Goal: Information Seeking & Learning: Learn about a topic

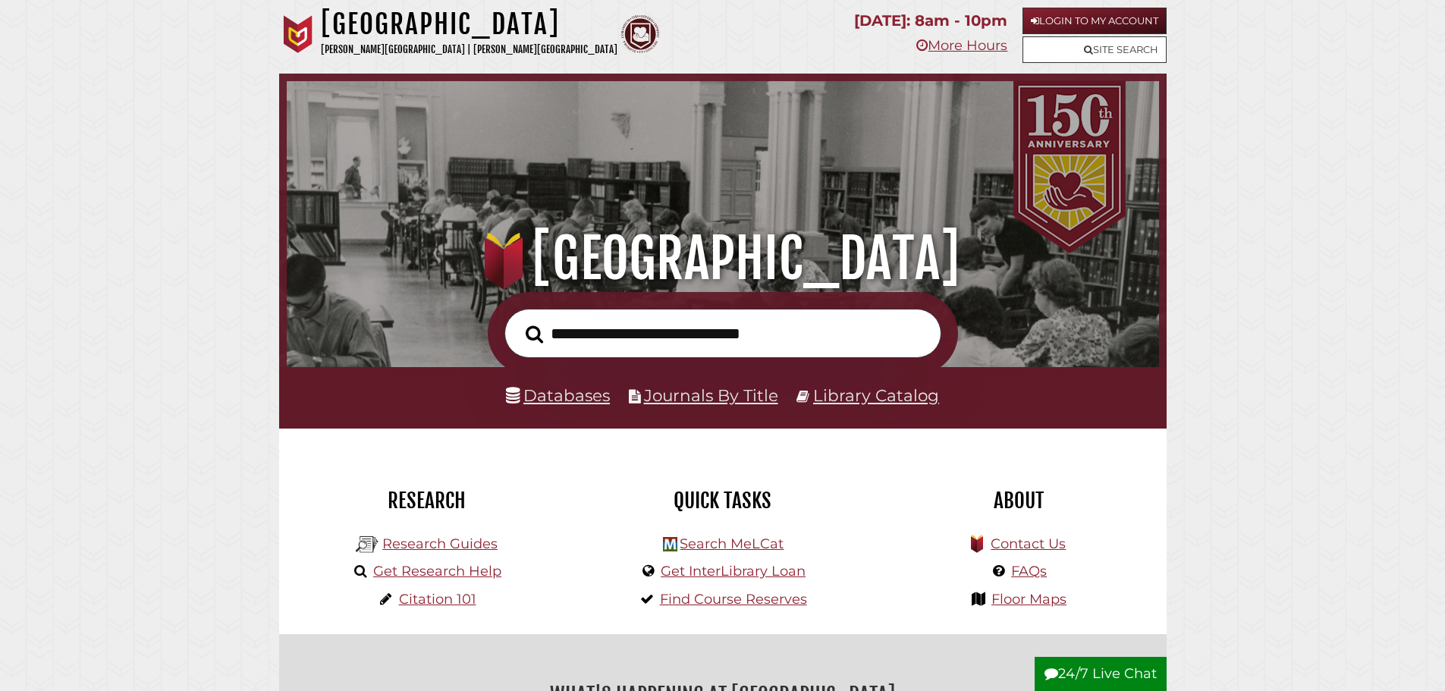
scroll to position [288, 864]
click at [620, 66] on nav "Hekman Library Calvin University | Calvin Theological Seminary .cls-1 { fill: #…" at bounding box center [722, 37] width 887 height 74
drag, startPoint x: 244, startPoint y: 163, endPoint x: 283, endPoint y: 2, distance: 165.3
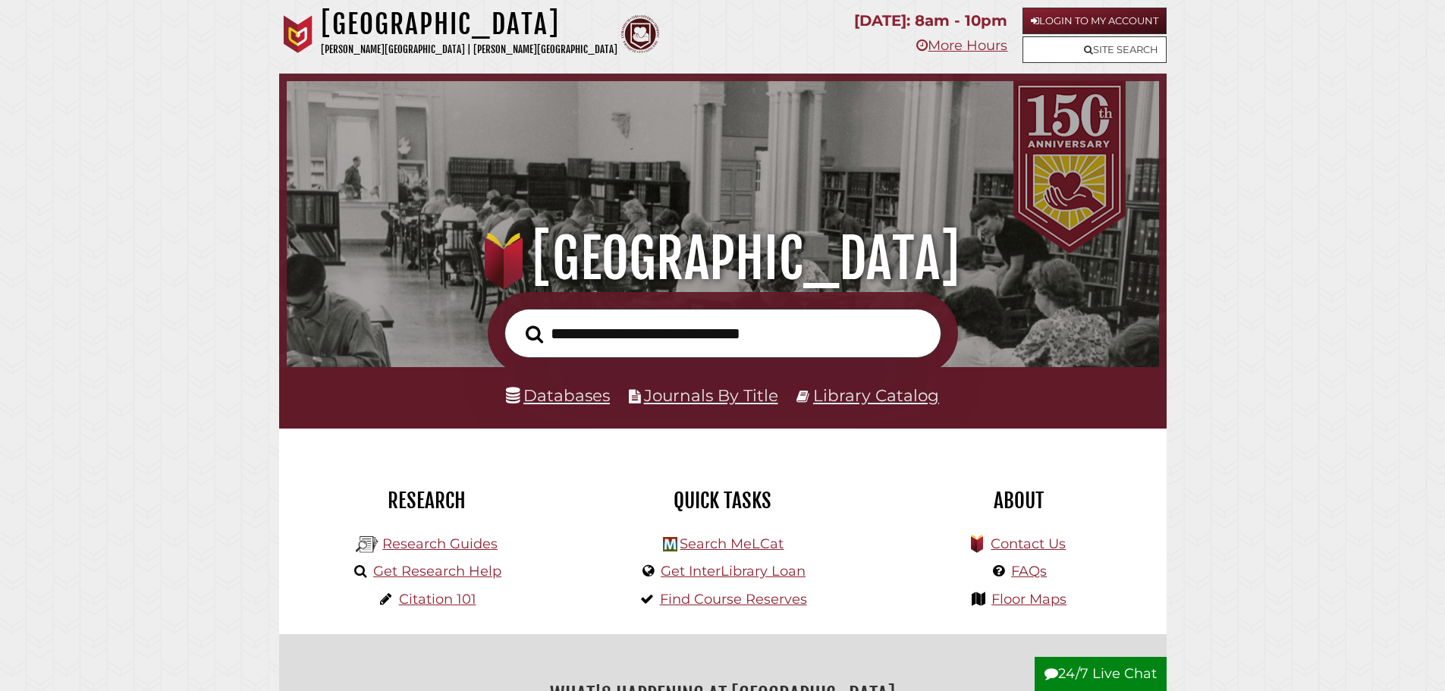
click at [788, 53] on div "Hekman Library Calvin University | Calvin Theological Seminary" at bounding box center [559, 37] width 561 height 58
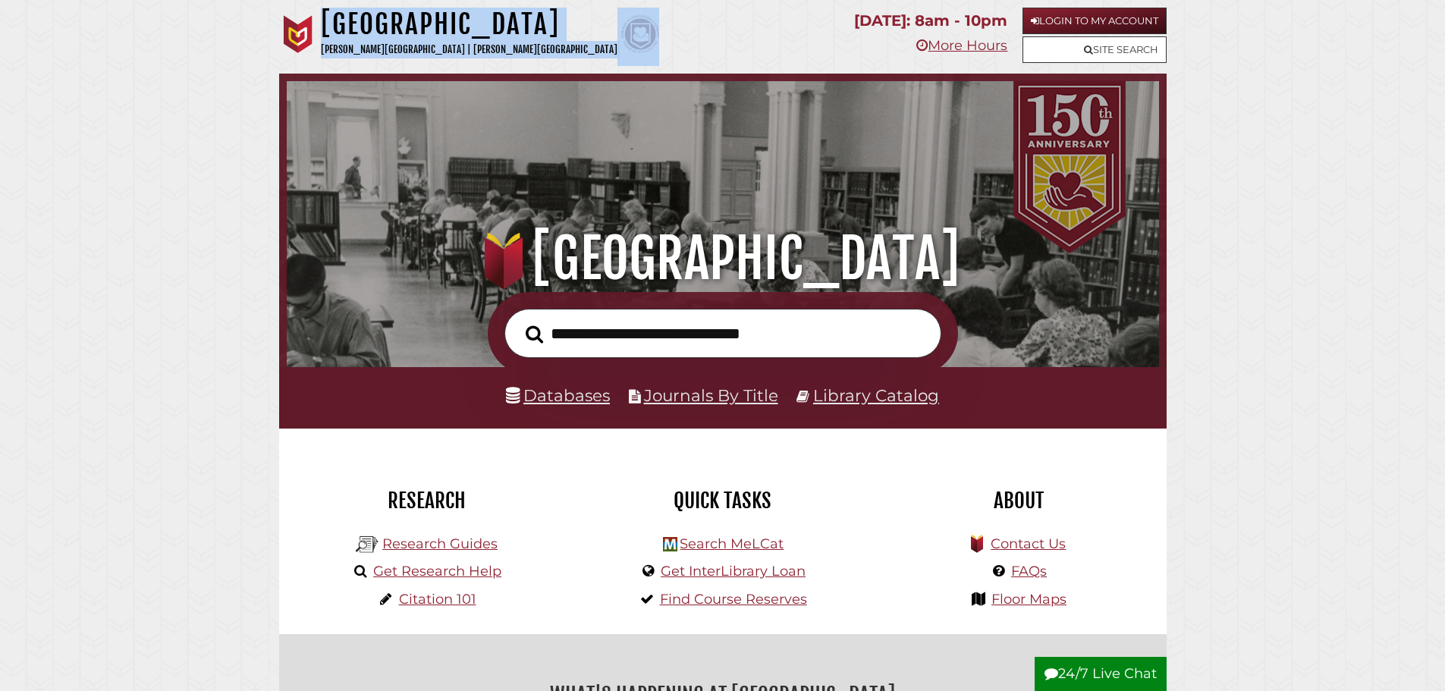
drag, startPoint x: 321, startPoint y: 22, endPoint x: 578, endPoint y: 52, distance: 258.8
click at [576, 53] on div "Hekman Library Calvin University | Calvin Theological Seminary" at bounding box center [559, 37] width 561 height 58
click at [593, 41] on div "Hekman Library Calvin University | Calvin Theological Seminary" at bounding box center [559, 37] width 561 height 58
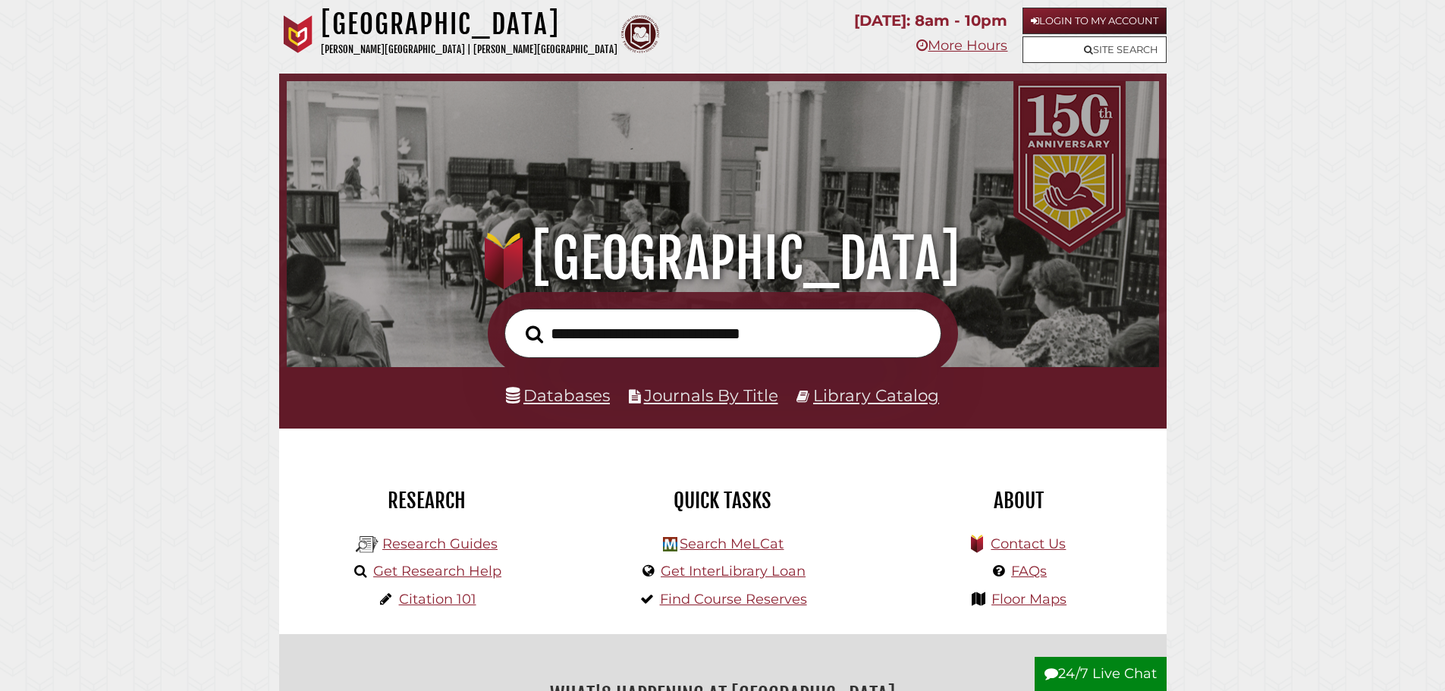
click at [775, 22] on div "Hekman Library Calvin University | Calvin Theological Seminary" at bounding box center [559, 37] width 561 height 58
click at [1085, 19] on link "Login to My Account" at bounding box center [1094, 21] width 144 height 27
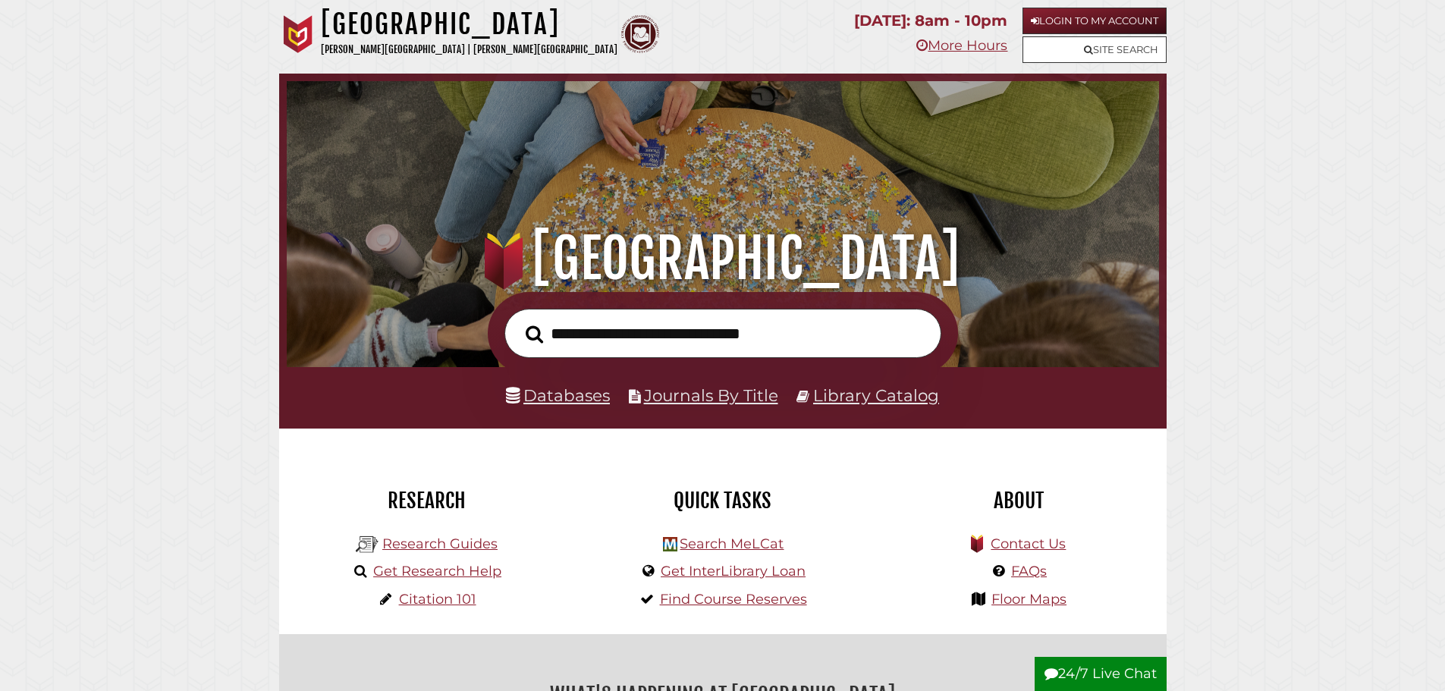
scroll to position [288, 864]
click at [1081, 20] on link "Login to My Account" at bounding box center [1094, 21] width 144 height 27
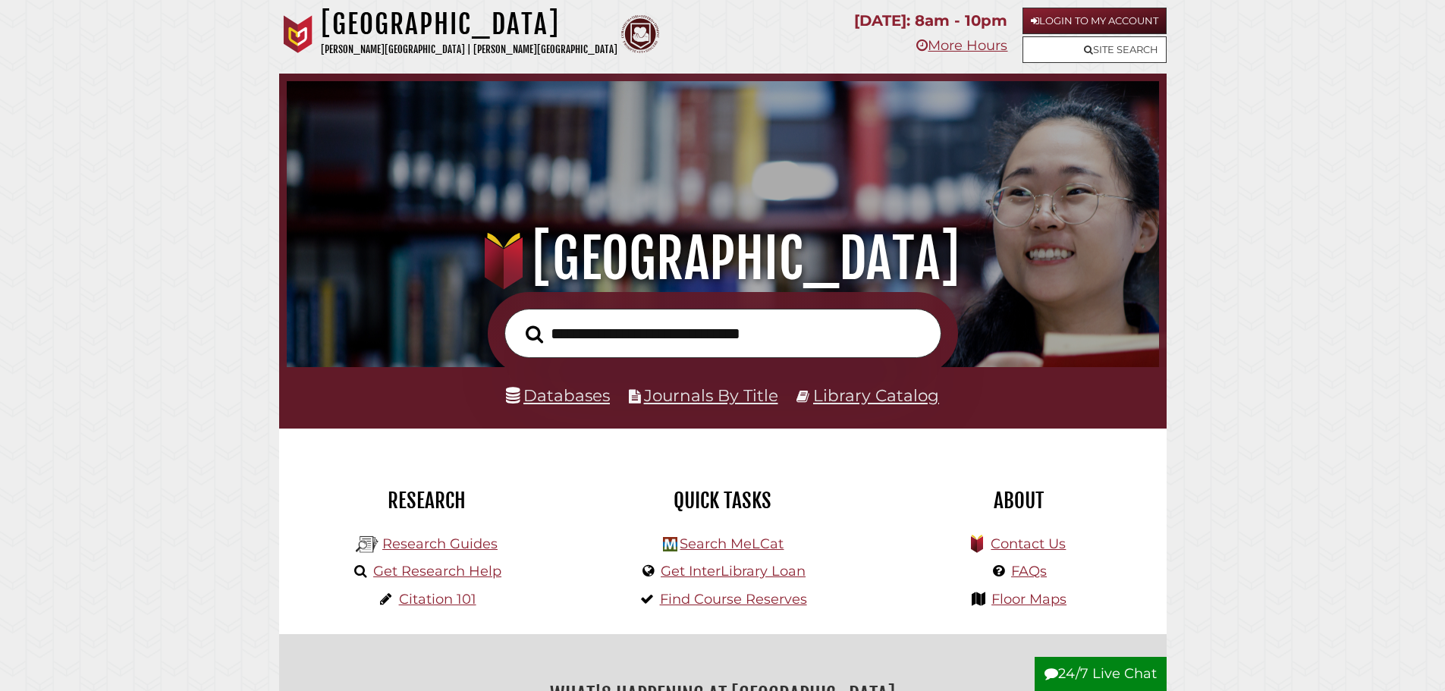
scroll to position [288, 864]
click at [1043, 10] on link "Login to My Account" at bounding box center [1094, 21] width 144 height 27
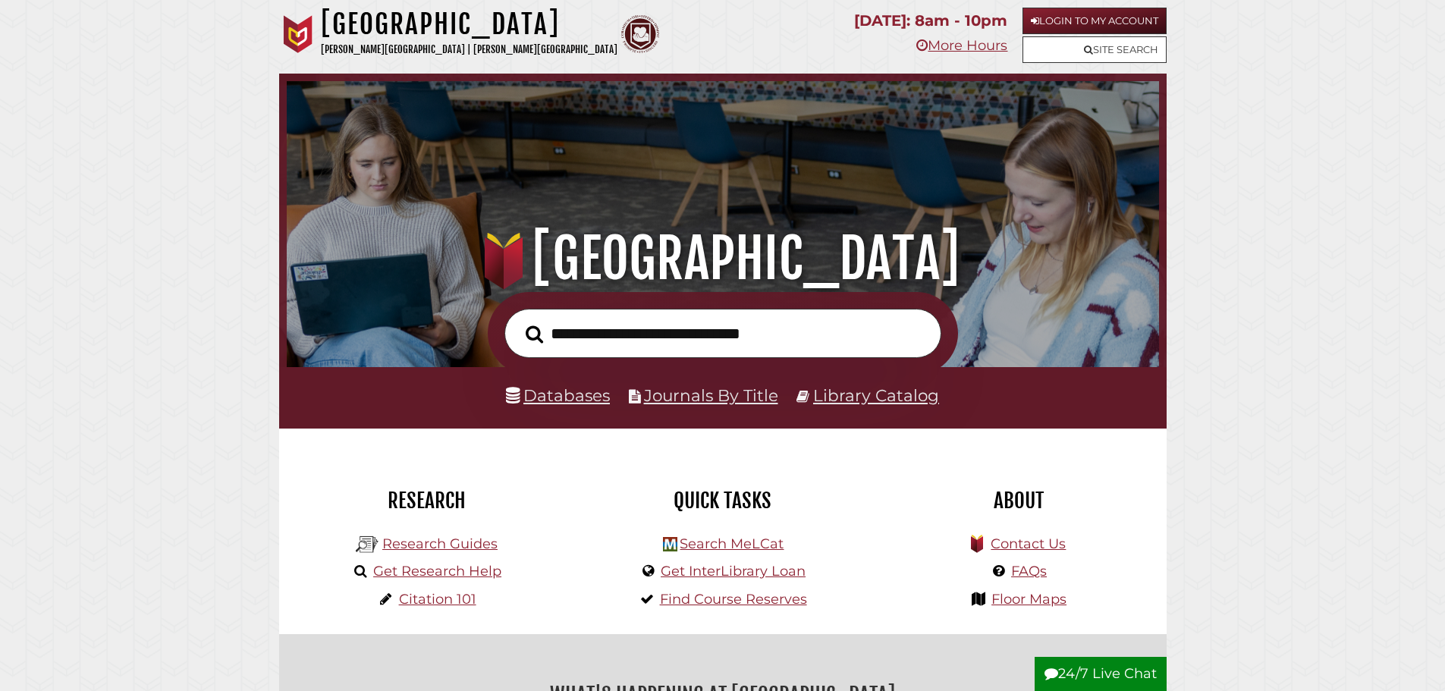
scroll to position [288, 864]
click at [428, 569] on link "Get Research Help" at bounding box center [437, 571] width 128 height 17
